Goal: Information Seeking & Learning: Learn about a topic

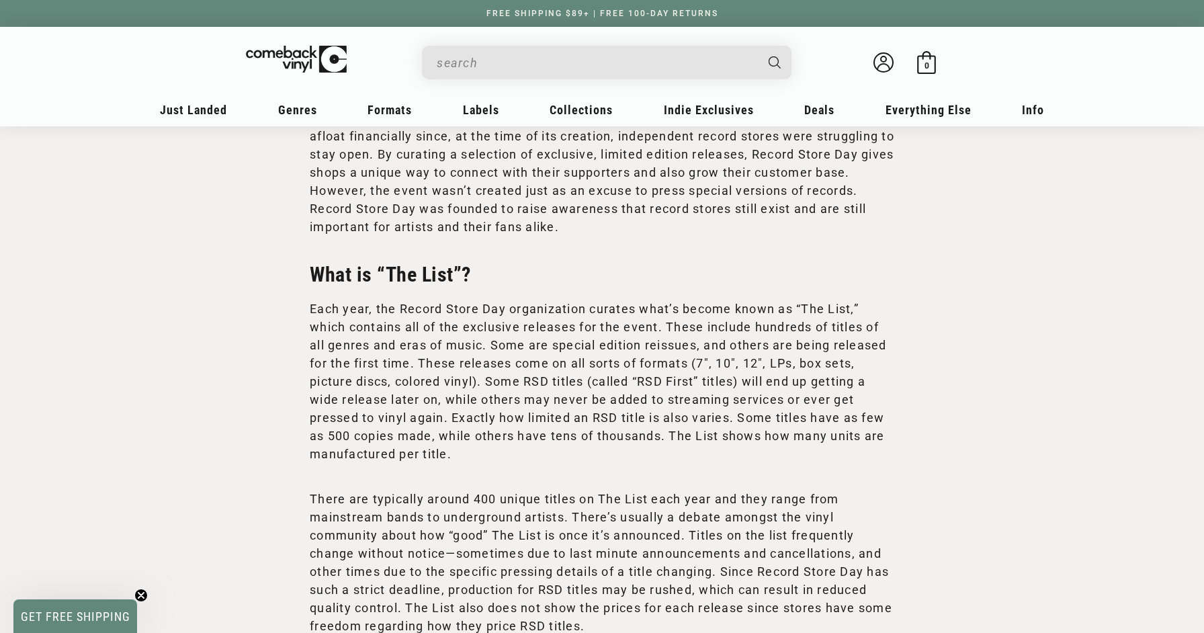
scroll to position [980, 0]
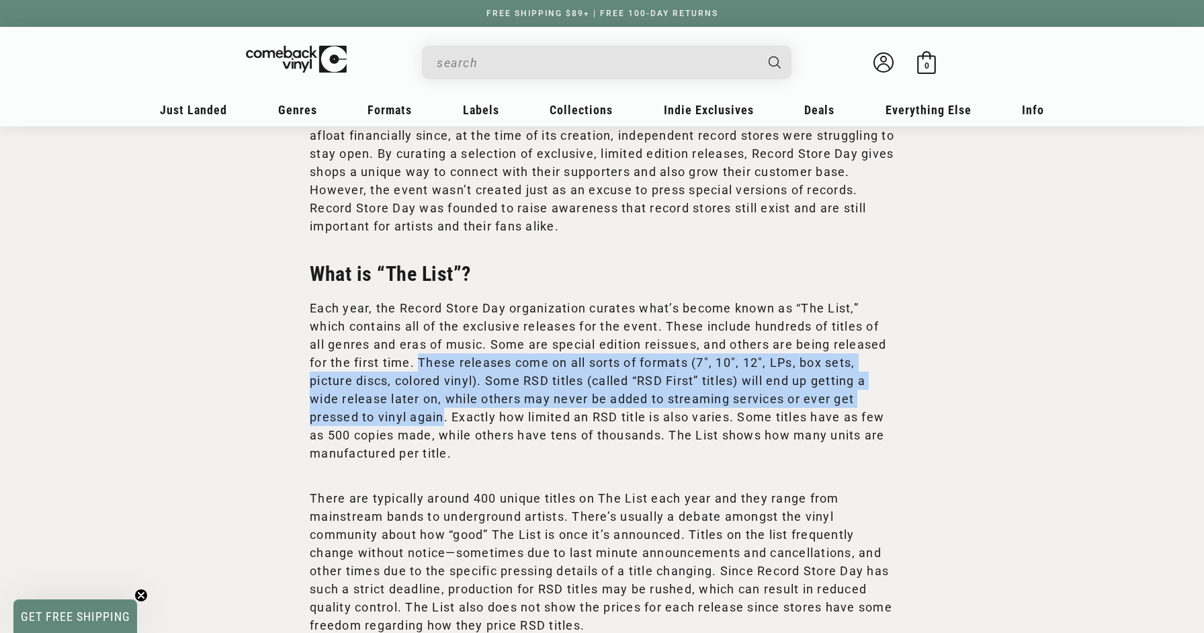
drag, startPoint x: 441, startPoint y: 435, endPoint x: 419, endPoint y: 381, distance: 58.4
click at [419, 381] on p "Each year, the Record Store Day organization curates what’s become known as “Th…" at bounding box center [602, 380] width 585 height 163
copy p "These releases come on all sorts of formats (7″, 10″, 12″, LPs, box sets, pictu…"
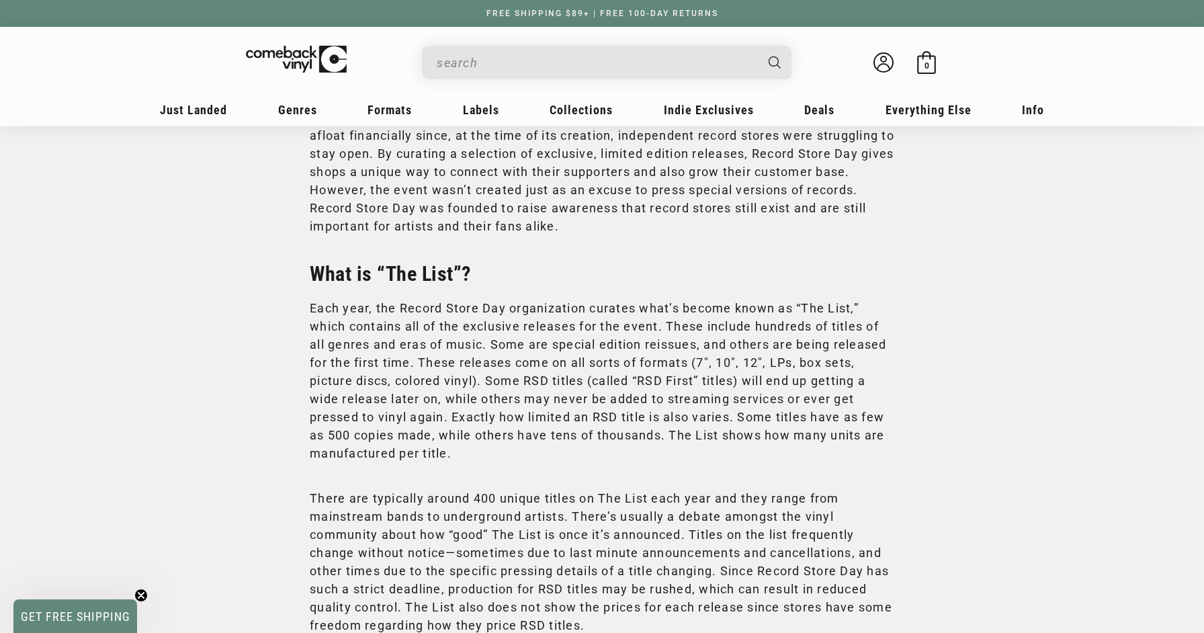
click at [739, 462] on p "Each year, the Record Store Day organization curates what’s become known as “Th…" at bounding box center [602, 380] width 585 height 163
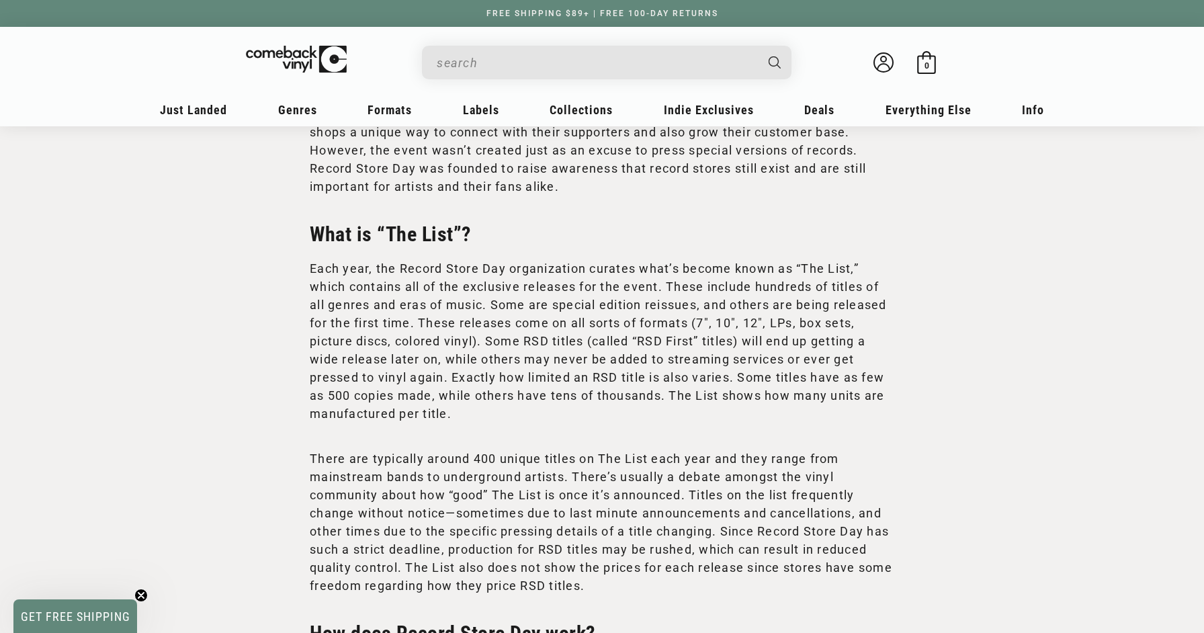
scroll to position [1022, 0]
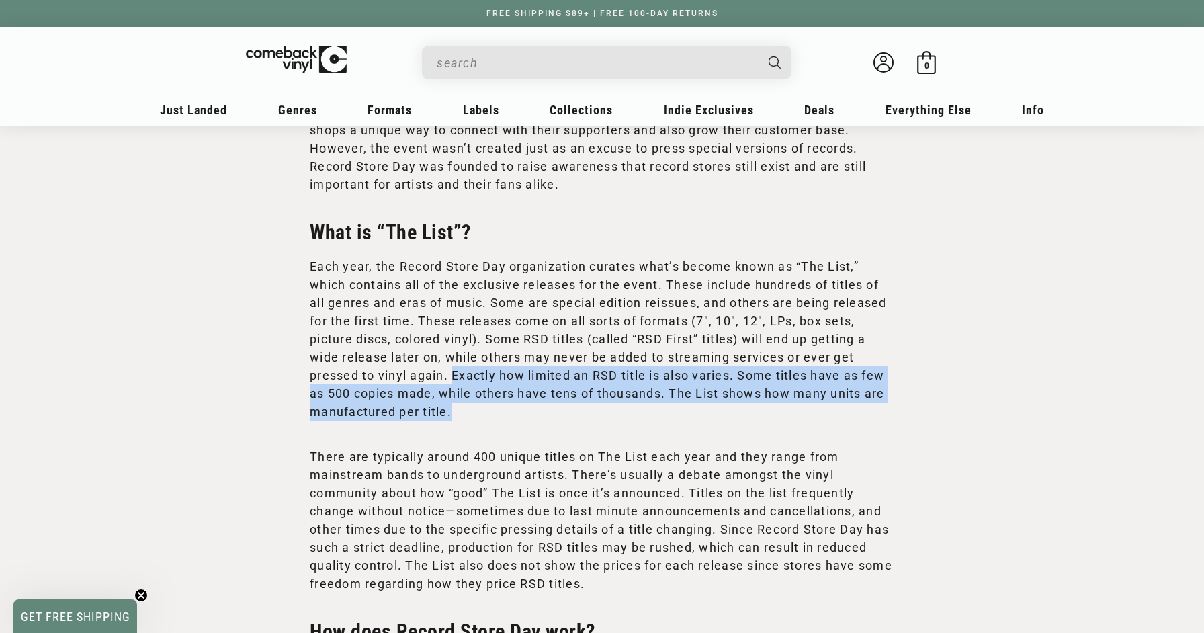
drag, startPoint x: 528, startPoint y: 429, endPoint x: 453, endPoint y: 389, distance: 85.0
click at [453, 389] on p "Each year, the Record Store Day organization curates what’s become known as “Th…" at bounding box center [602, 338] width 585 height 163
copy p "Exactly how limited an RSD title is also varies. Some titles have as few as 500…"
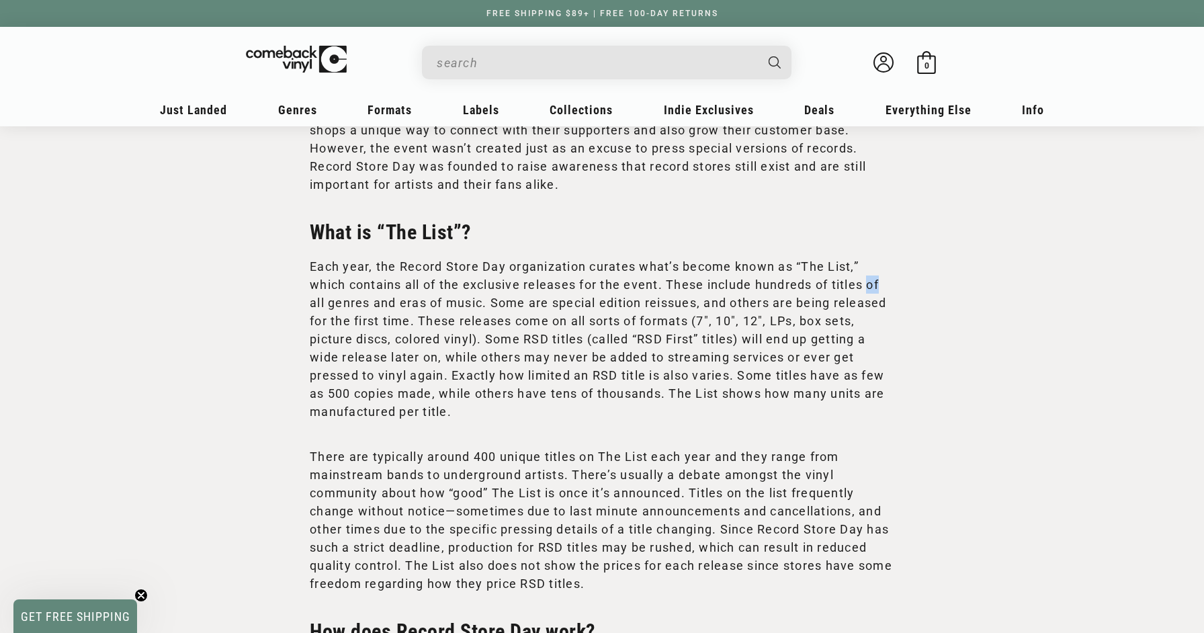
click at [484, 361] on p "Each year, the Record Store Day organization curates what’s become known as “Th…" at bounding box center [602, 338] width 585 height 163
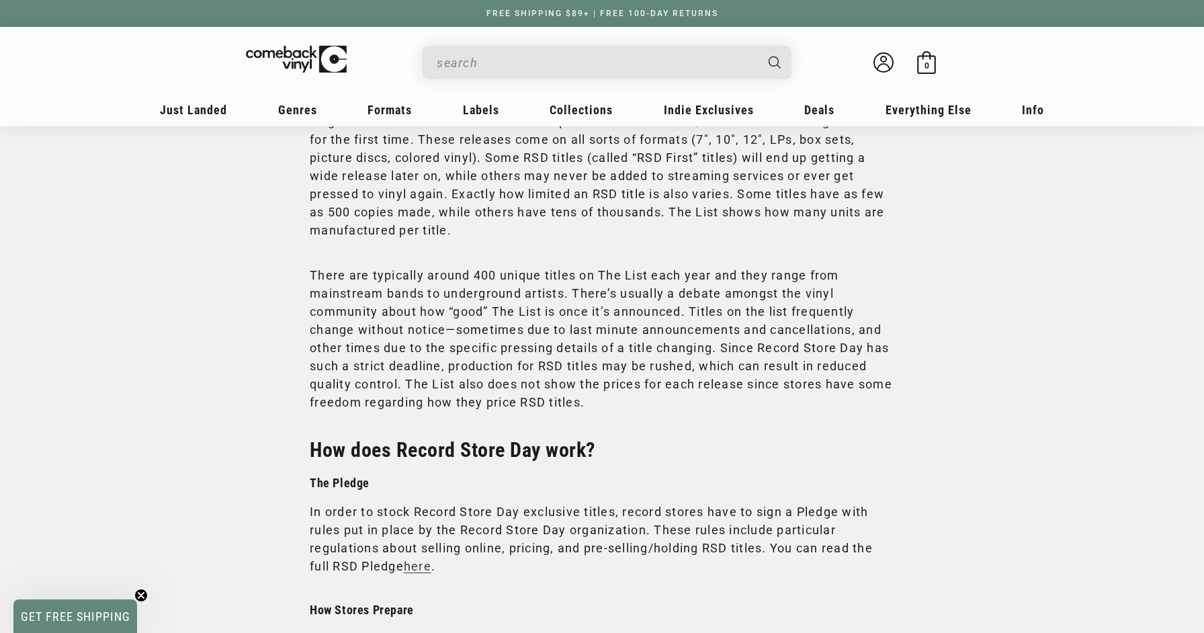
scroll to position [1202, 0]
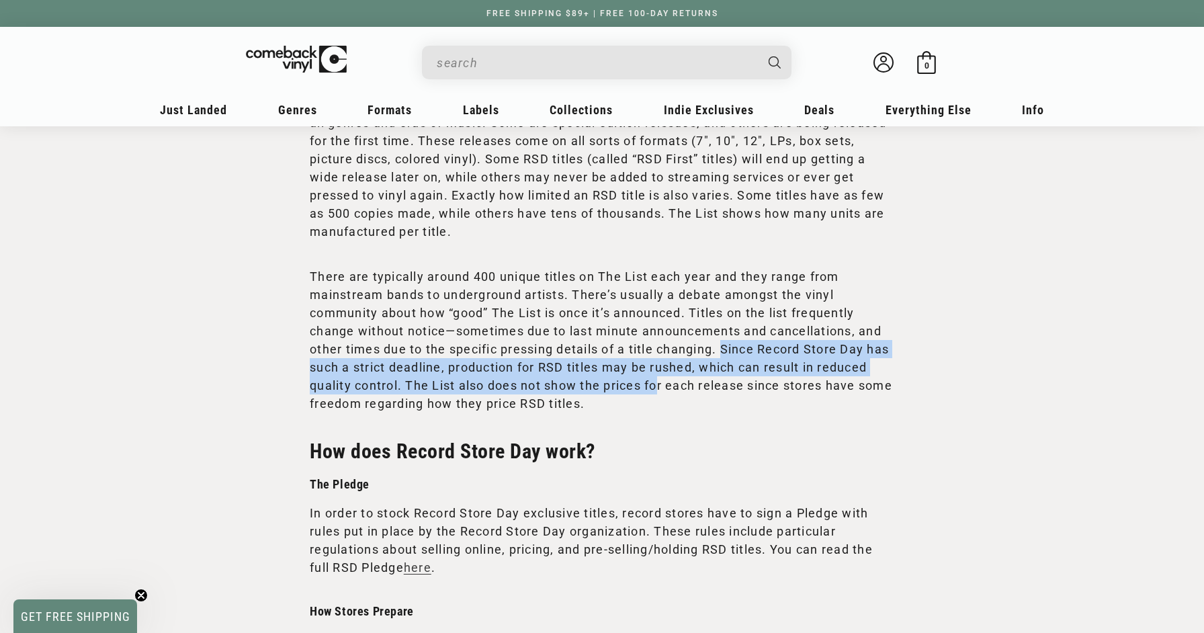
drag, startPoint x: 725, startPoint y: 364, endPoint x: 716, endPoint y: 403, distance: 39.9
click at [716, 403] on p "There are typically around 400 unique titles on The List each year and they ran…" at bounding box center [602, 339] width 585 height 145
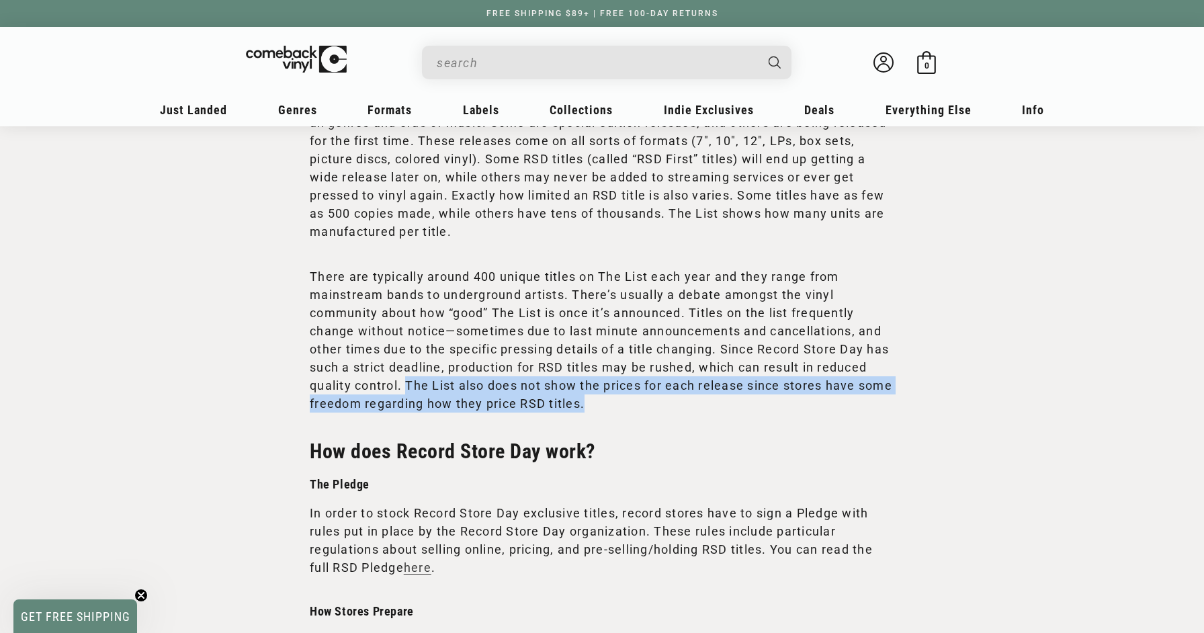
drag, startPoint x: 673, startPoint y: 422, endPoint x: 461, endPoint y: 396, distance: 213.8
click at [461, 396] on p "There are typically around 400 unique titles on The List each year and they ran…" at bounding box center [602, 339] width 585 height 145
copy p "The List also does not show the prices for each release since stores have some …"
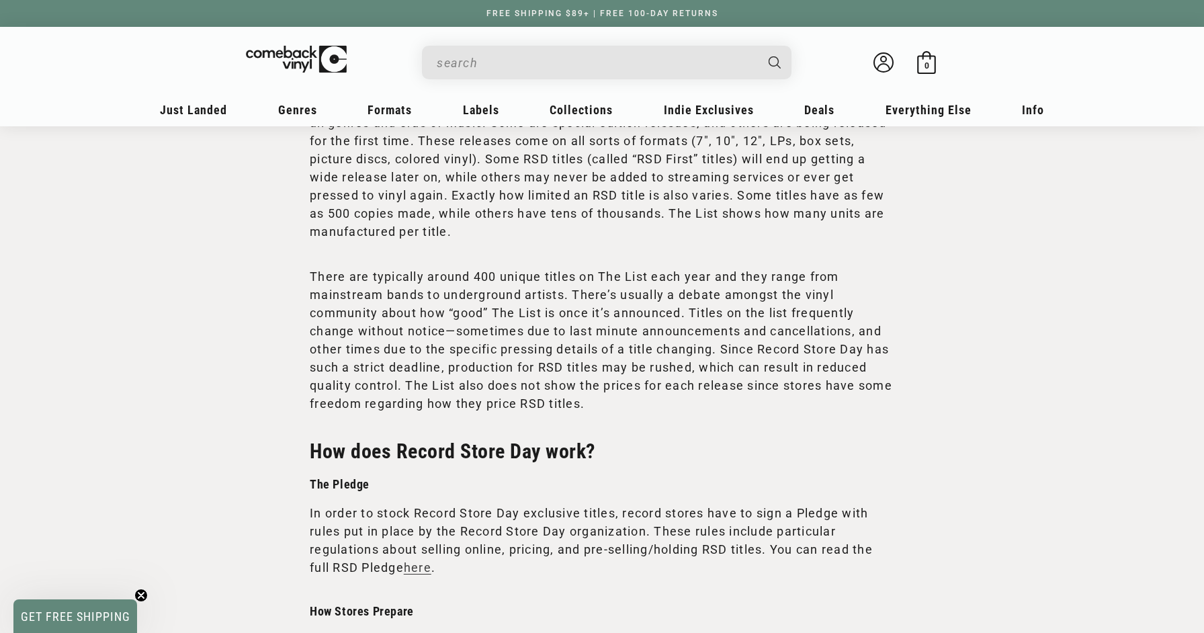
click at [640, 431] on div "Everything you need to know about Record Store Day, "The List," and the event's…" at bounding box center [602, 594] width 585 height 3084
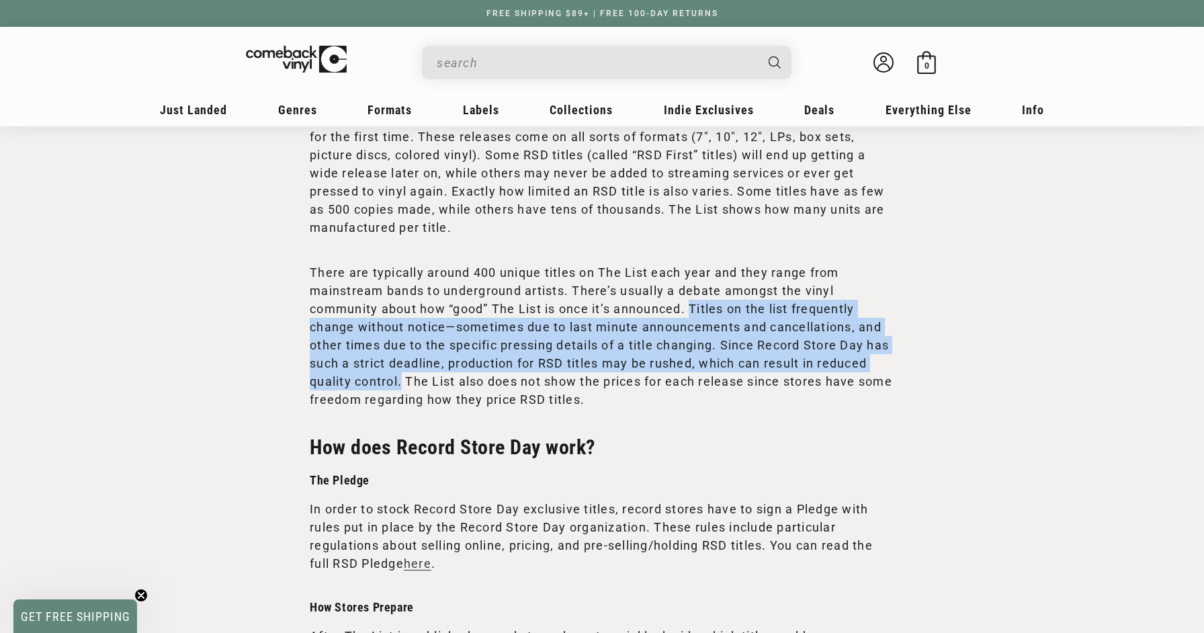
drag, startPoint x: 457, startPoint y: 396, endPoint x: 695, endPoint y: 322, distance: 249.7
click at [695, 322] on p "There are typically around 400 unique titles on The List each year and they ran…" at bounding box center [602, 335] width 585 height 145
copy p "Titles on the list frequently change without notice—sometimes due to last minut…"
click at [1167, 353] on section "Record Store Day Everything you need to know about Record Store Day, "The List,…" at bounding box center [602, 526] width 1204 height 3212
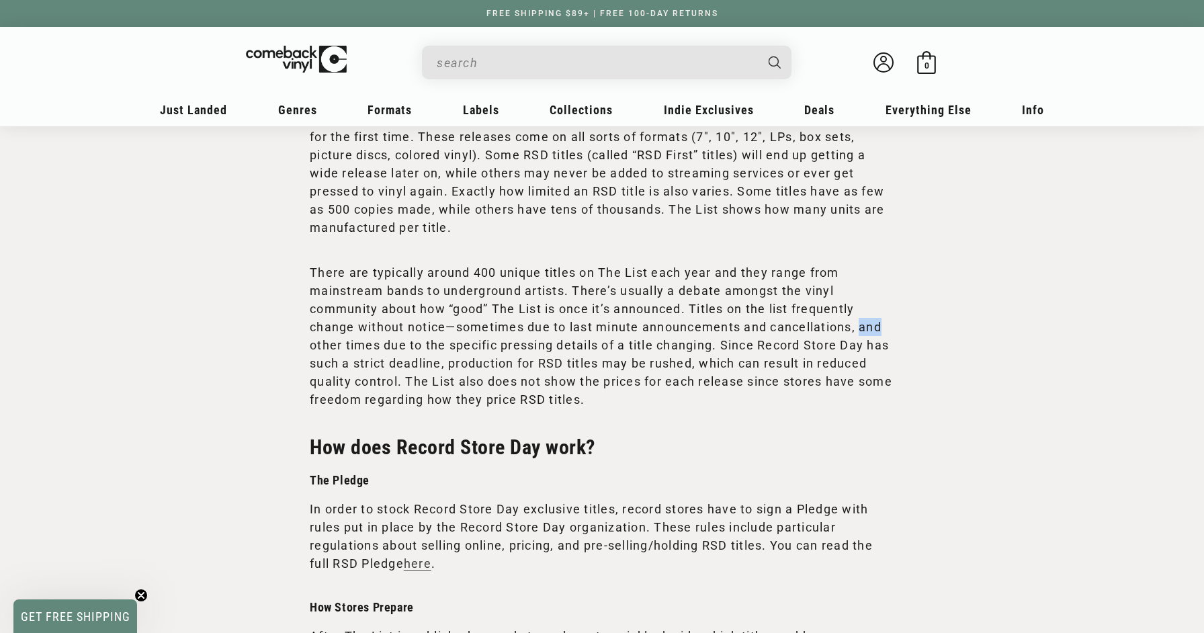
click at [1167, 353] on section "Record Store Day Everything you need to know about Record Store Day, "The List,…" at bounding box center [602, 526] width 1204 height 3212
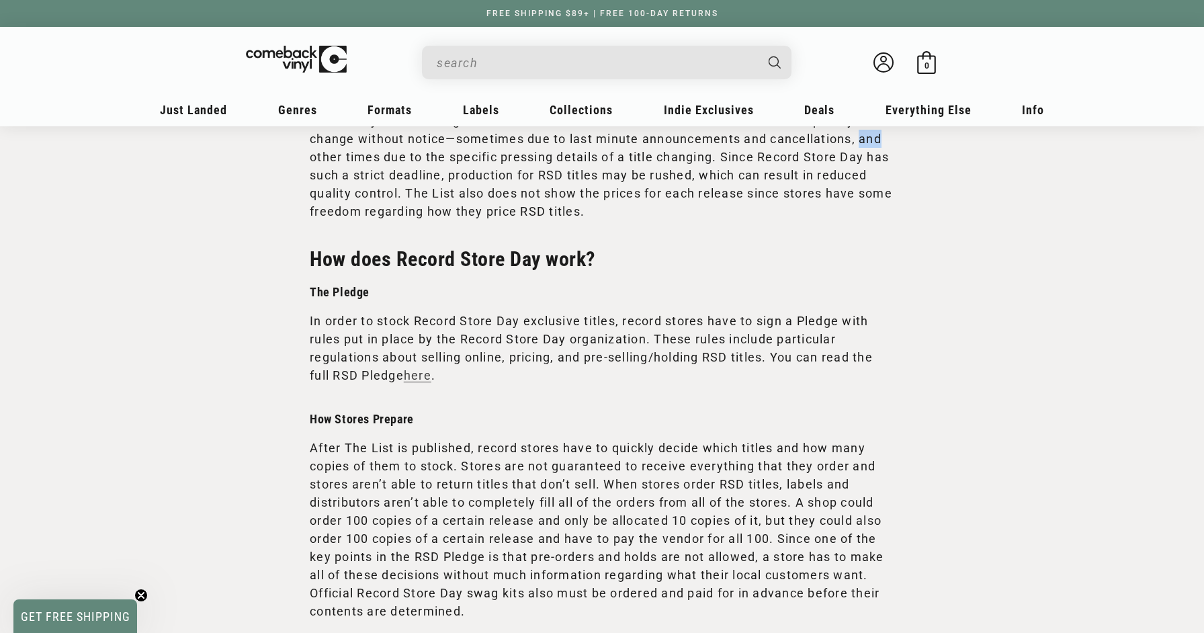
scroll to position [1399, 0]
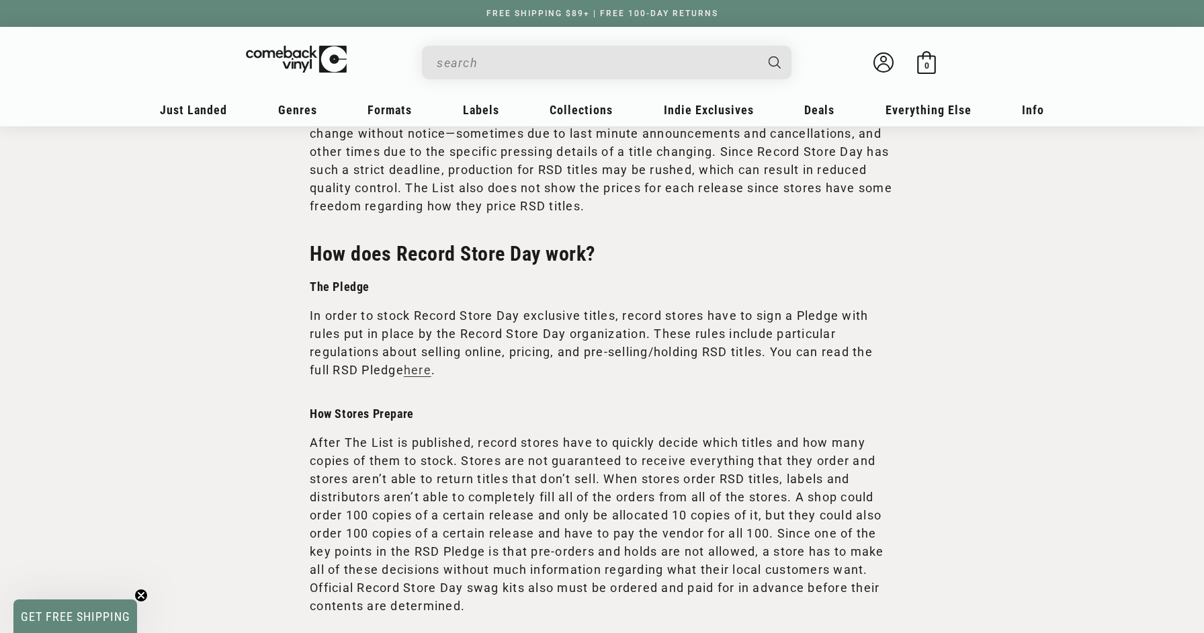
click at [659, 421] on h3 "How Stores Prepare" at bounding box center [602, 413] width 585 height 15
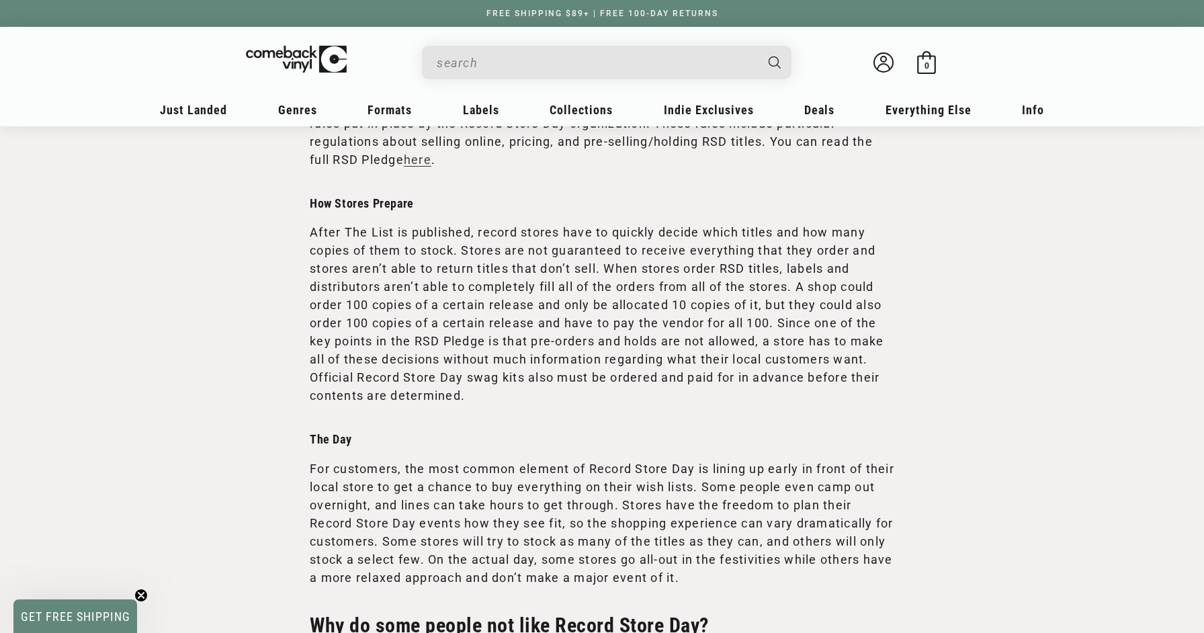
scroll to position [1611, 0]
drag, startPoint x: 603, startPoint y: 286, endPoint x: 307, endPoint y: 282, distance: 295.6
click at [307, 282] on section "Record Store Day Everything you need to know about Record Store Day, "The List,…" at bounding box center [602, 121] width 1204 height 3212
copy p "stores aren’t able to return titles that don’t sell."
